Goal: Transaction & Acquisition: Purchase product/service

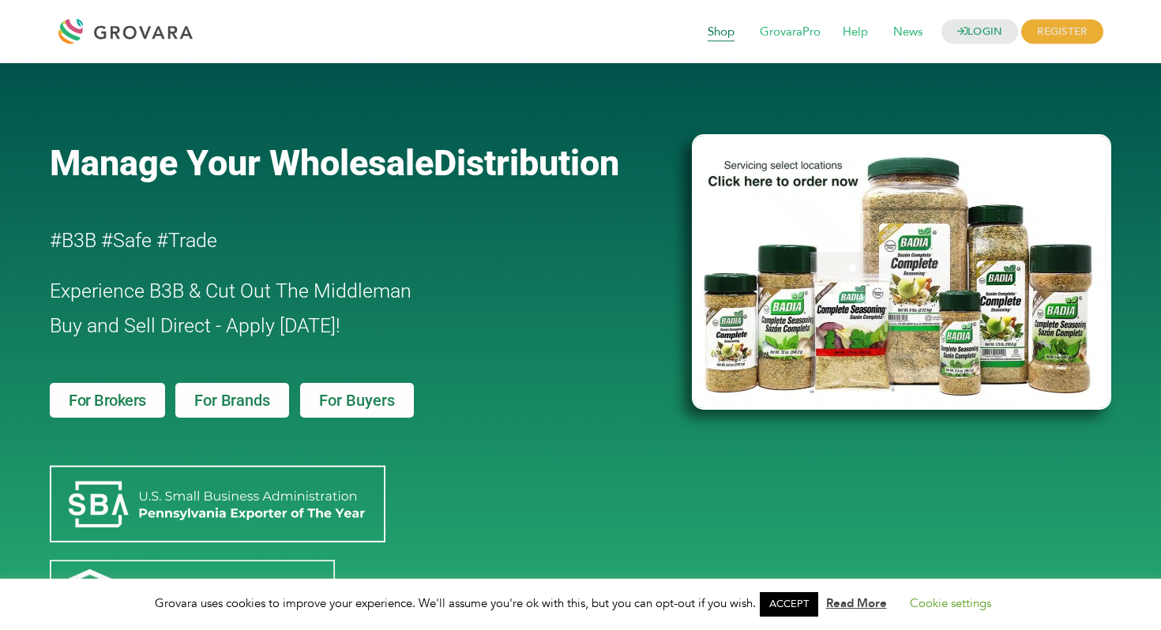
click at [734, 31] on span "Shop" at bounding box center [720, 32] width 49 height 30
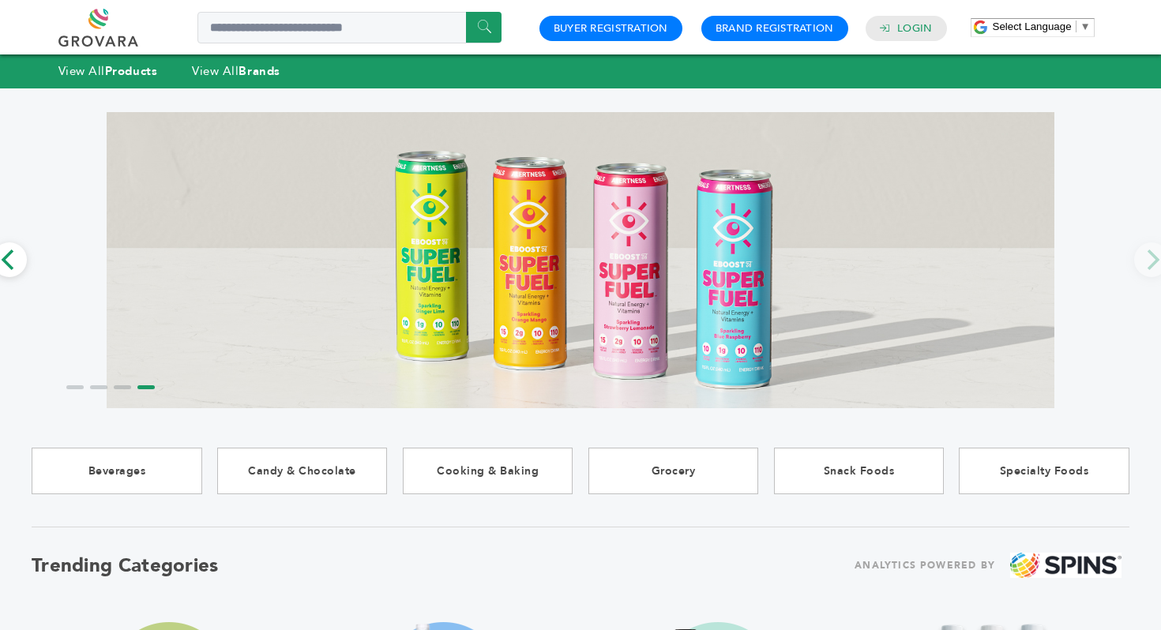
click at [1014, 53] on div "****** 0 0 Buyer Registration Brand Registration Login Select Language ​ ▼ Menu" at bounding box center [580, 27] width 1045 height 54
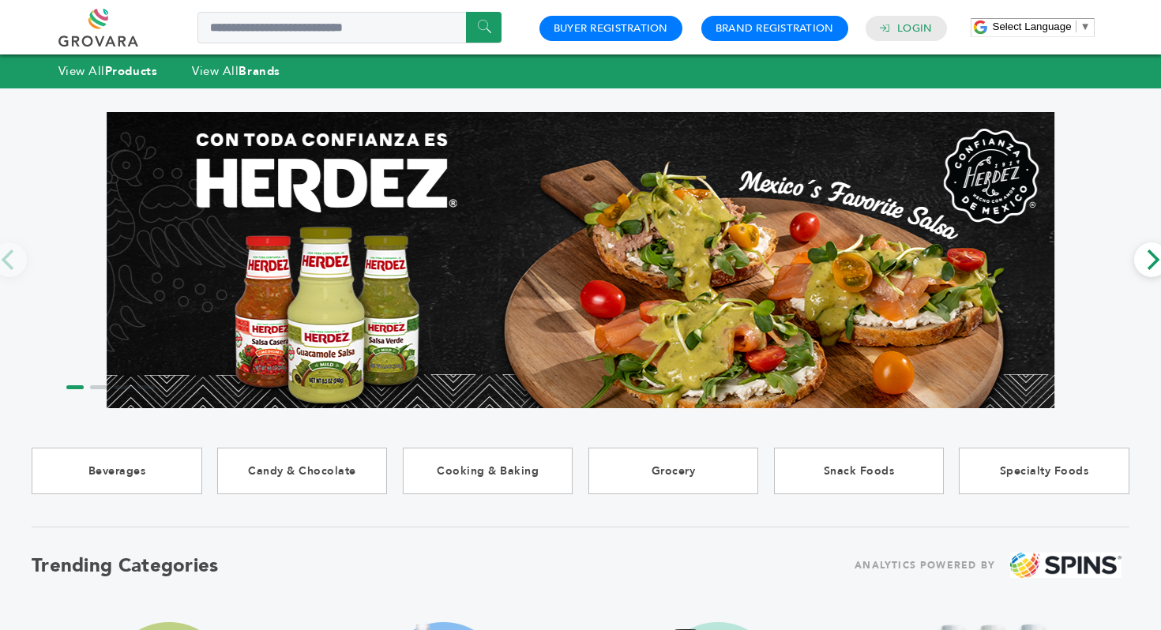
click at [88, 27] on link at bounding box center [115, 28] width 115 height 38
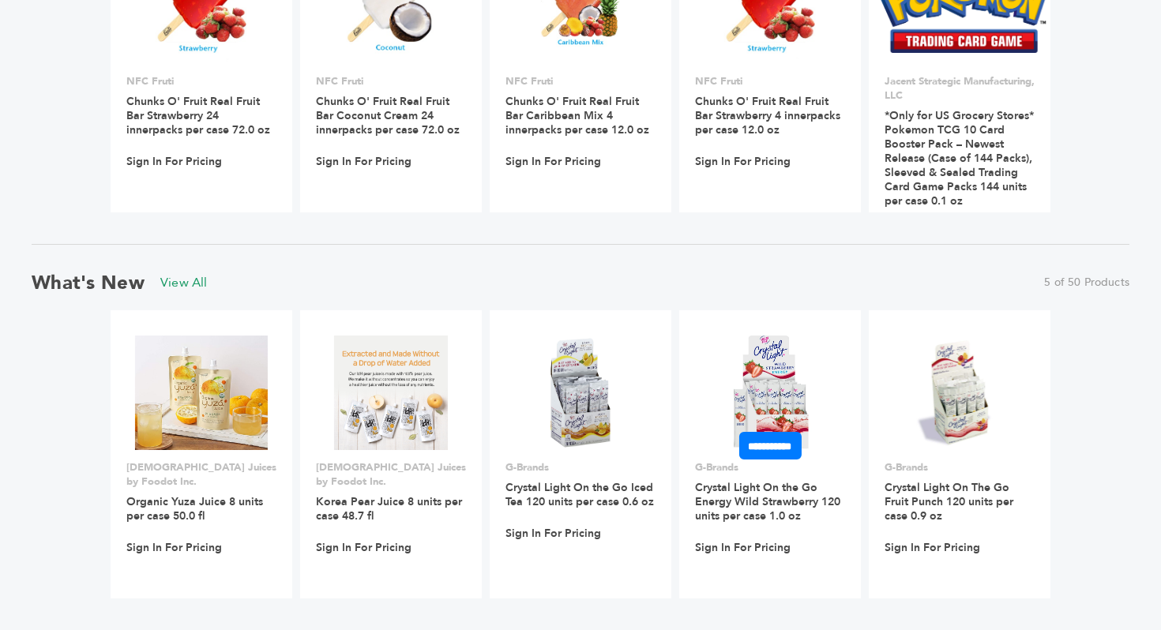
scroll to position [1499, 0]
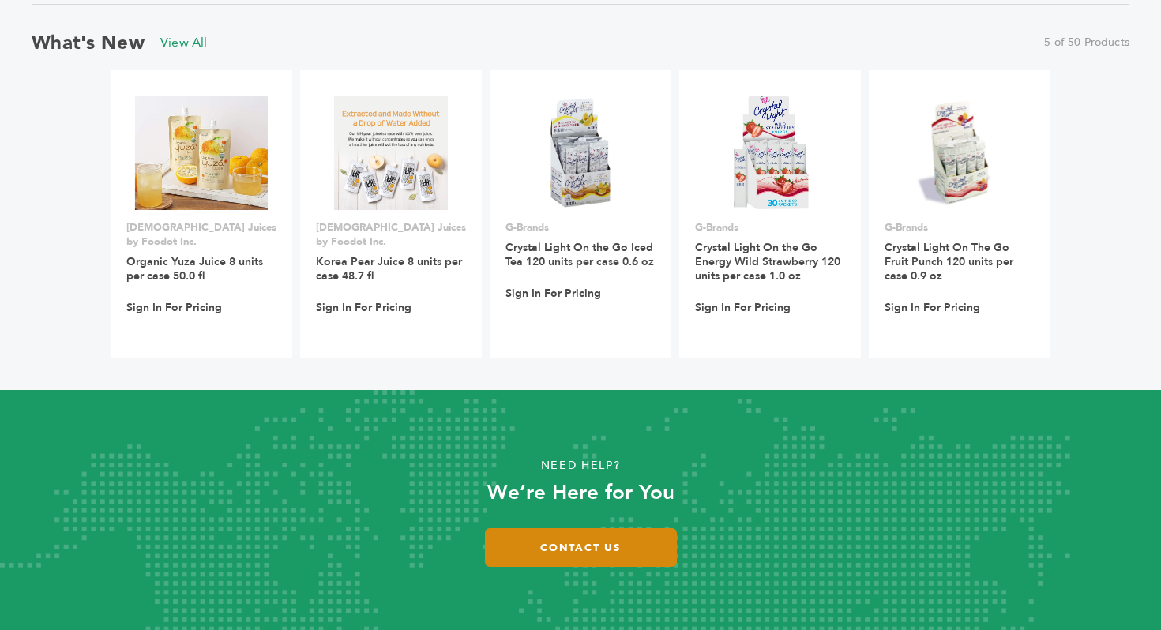
click at [538, 539] on link "Contact Us" at bounding box center [581, 547] width 192 height 39
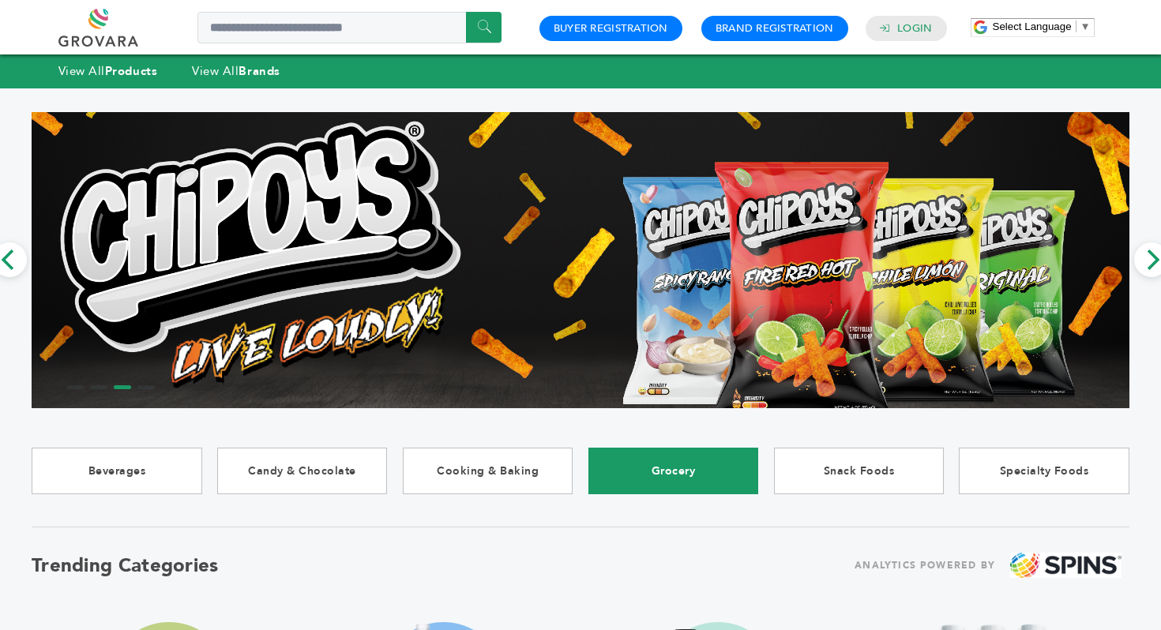
scroll to position [10, 0]
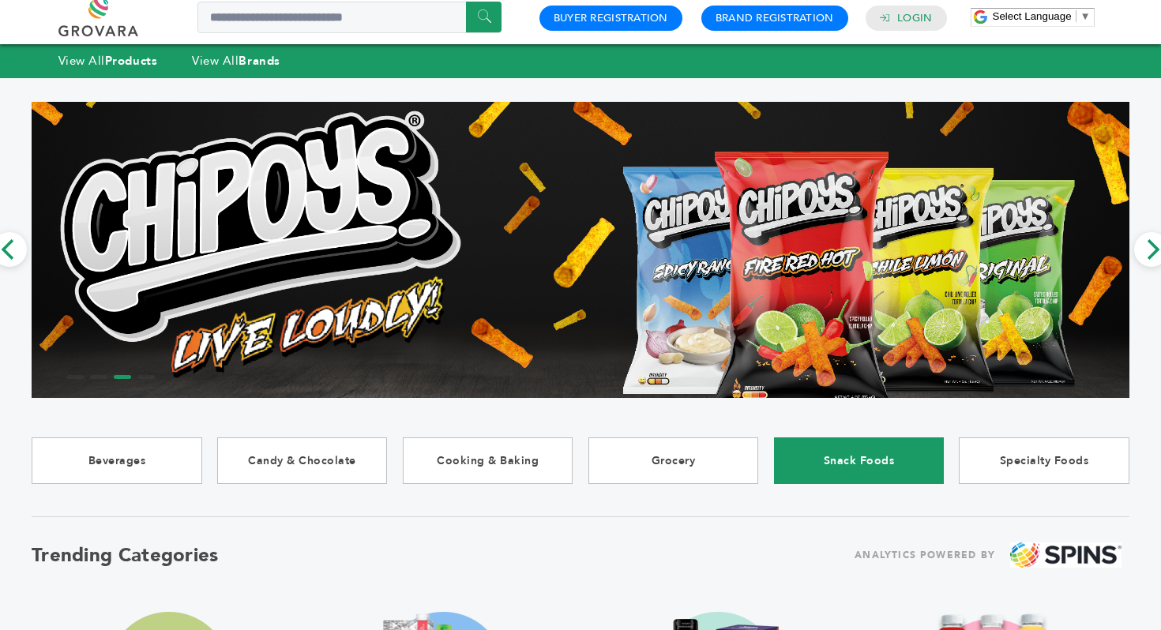
click at [800, 470] on link "Snack Foods" at bounding box center [859, 460] width 171 height 47
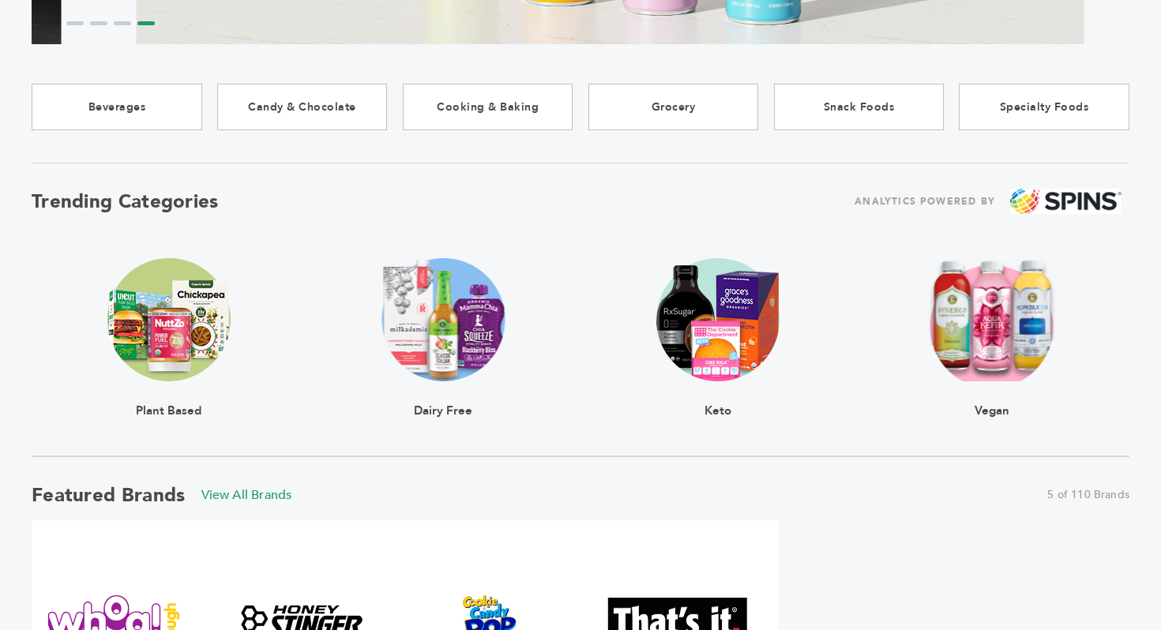
scroll to position [366, 0]
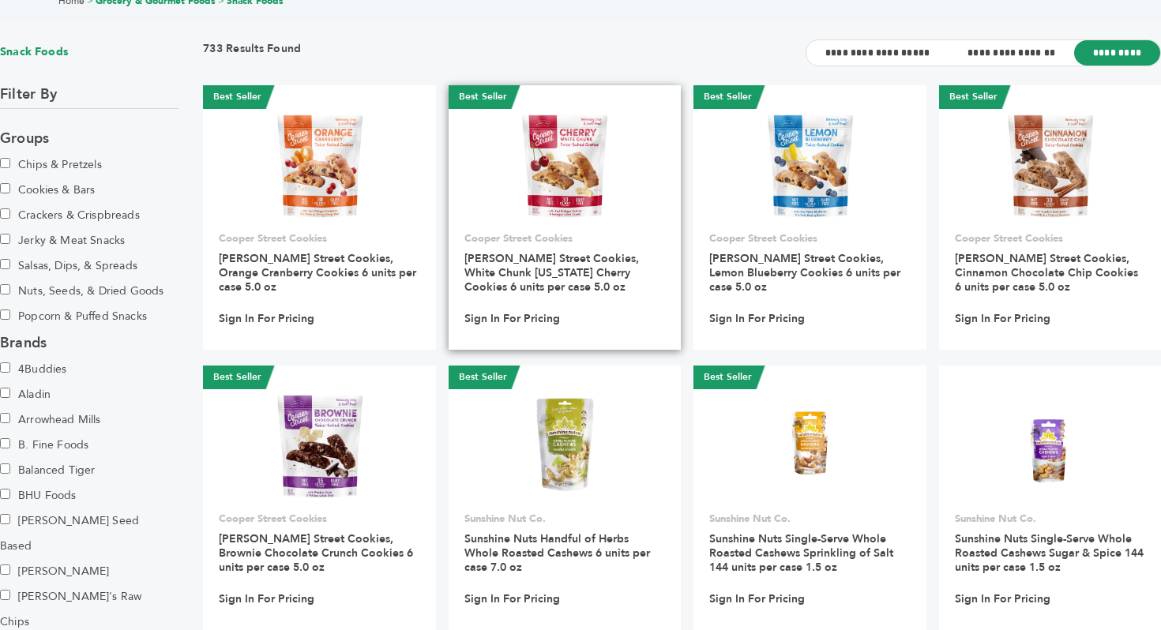
scroll to position [107, 0]
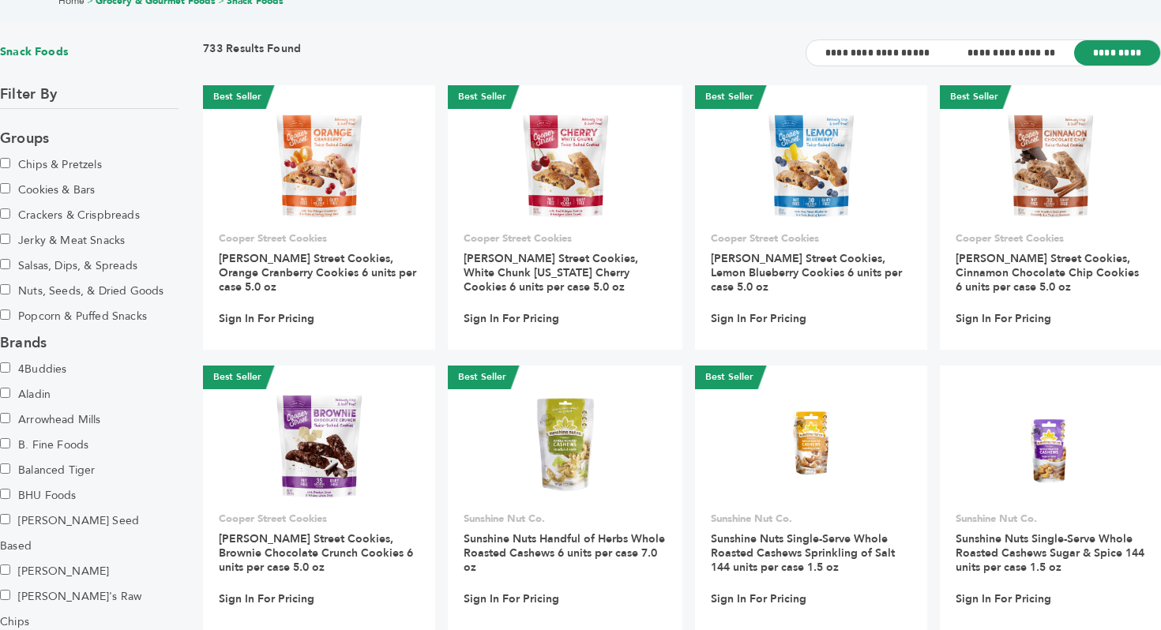
click at [88, 266] on label "Salsas, Dips, & Spreads" at bounding box center [68, 265] width 137 height 25
